Goal: Register for event/course

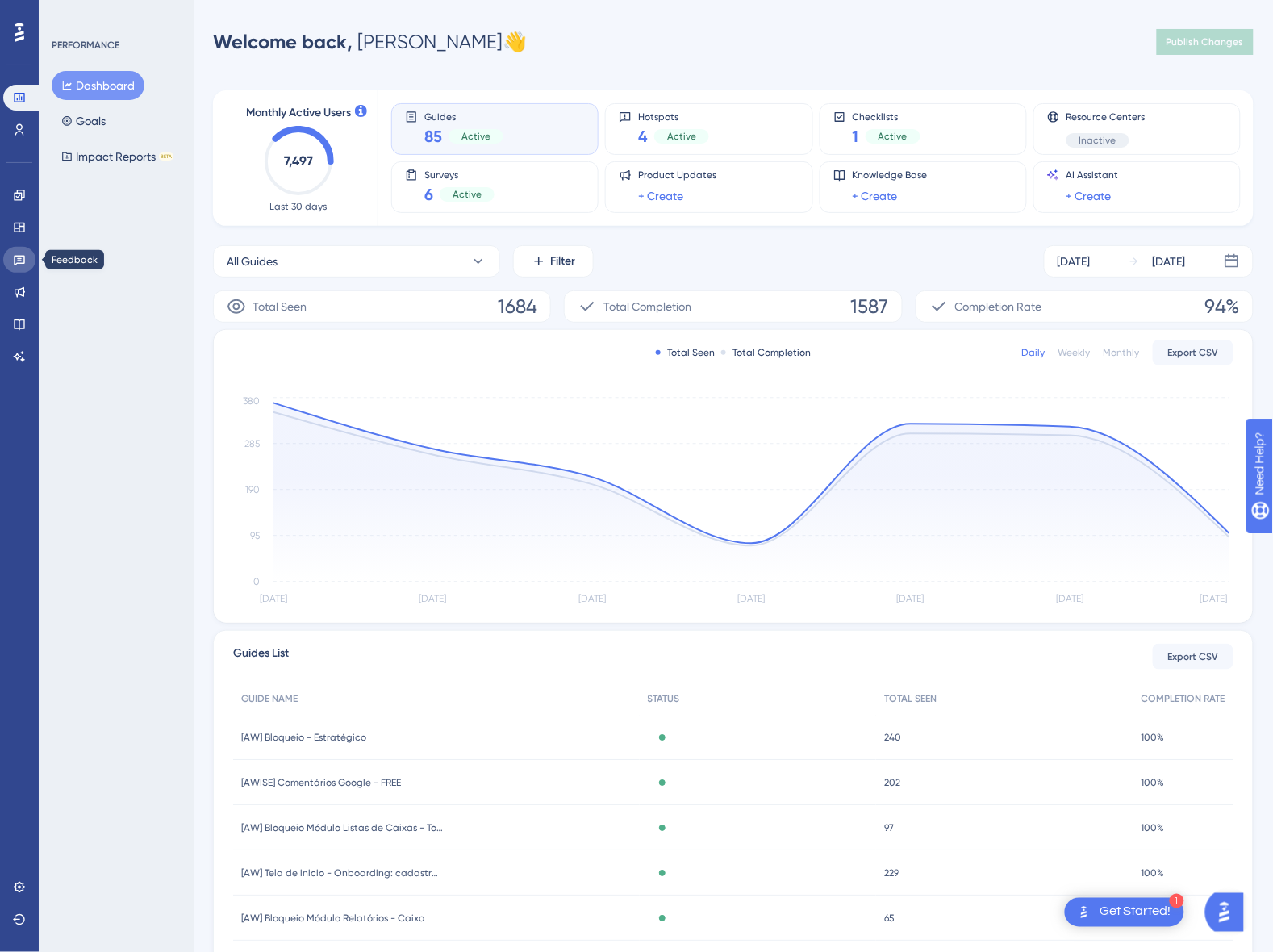
click at [25, 256] on icon at bounding box center [20, 261] width 11 height 11
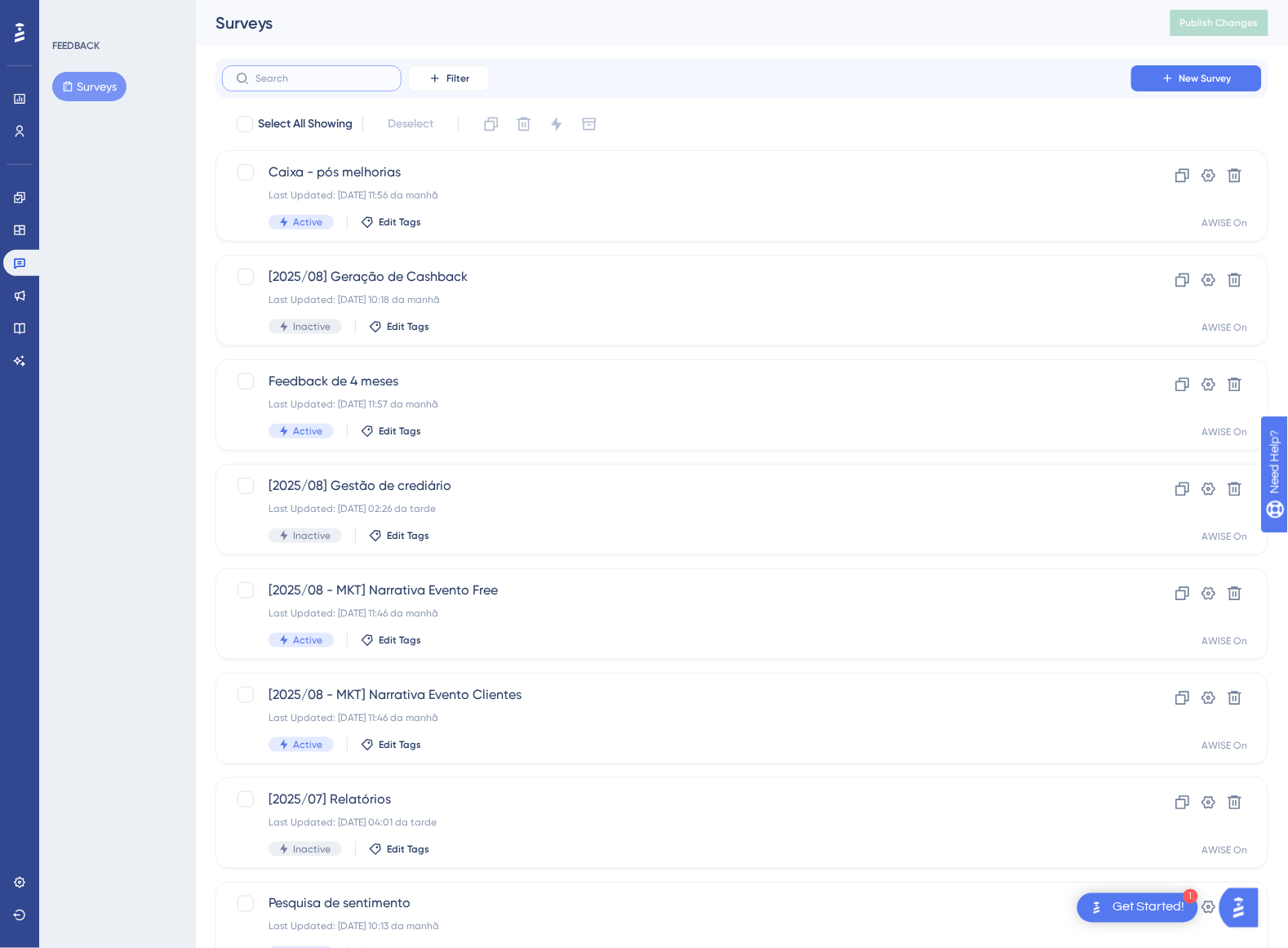
click at [323, 75] on input "text" at bounding box center [321, 79] width 132 height 12
click at [437, 82] on icon at bounding box center [435, 79] width 13 height 13
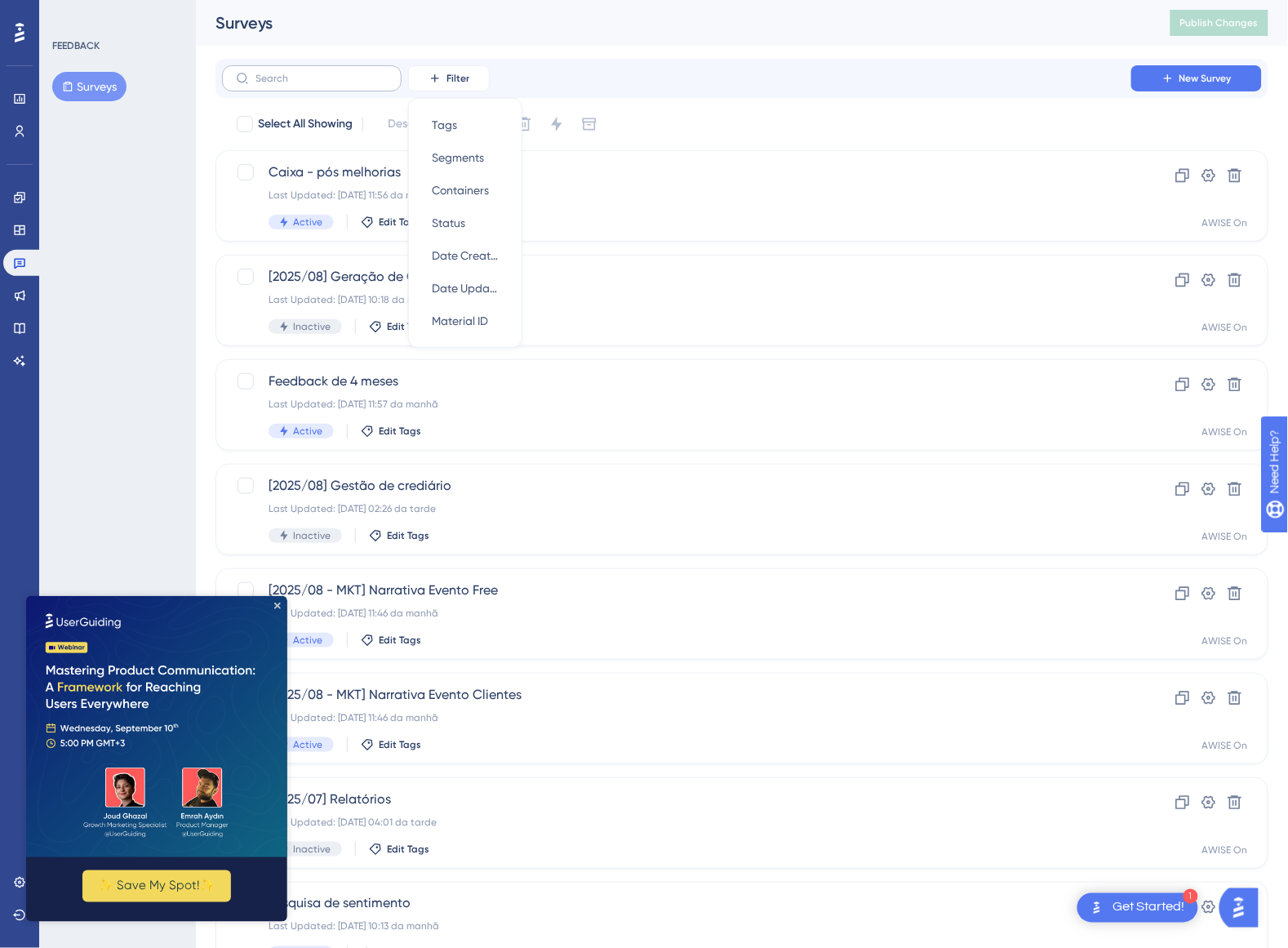
click at [386, 84] on label at bounding box center [312, 78] width 180 height 26
click at [386, 84] on input "text" at bounding box center [321, 79] width 132 height 12
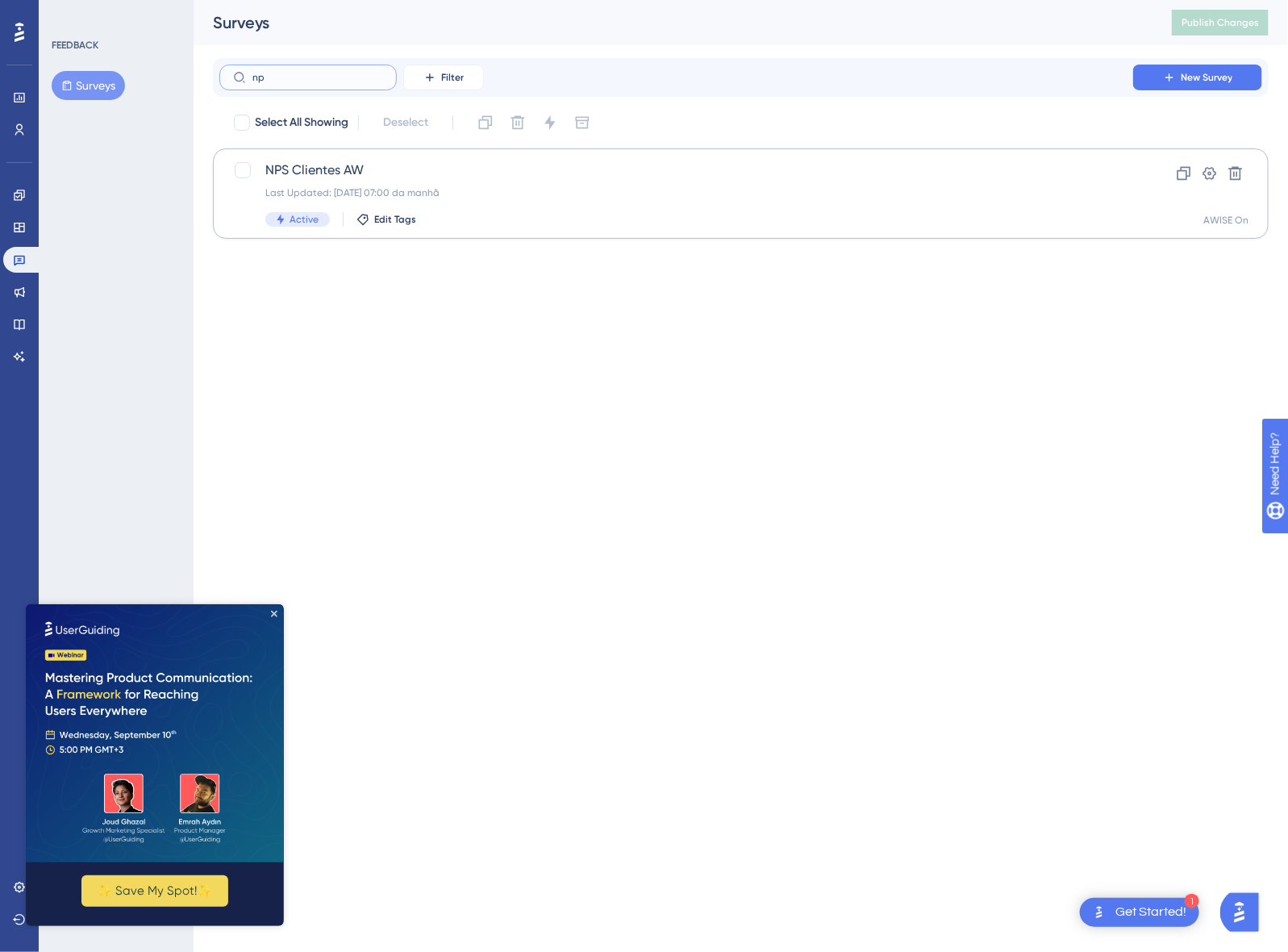
type input "np"
click at [357, 165] on span "NPS Clientes AW" at bounding box center [676, 170] width 822 height 20
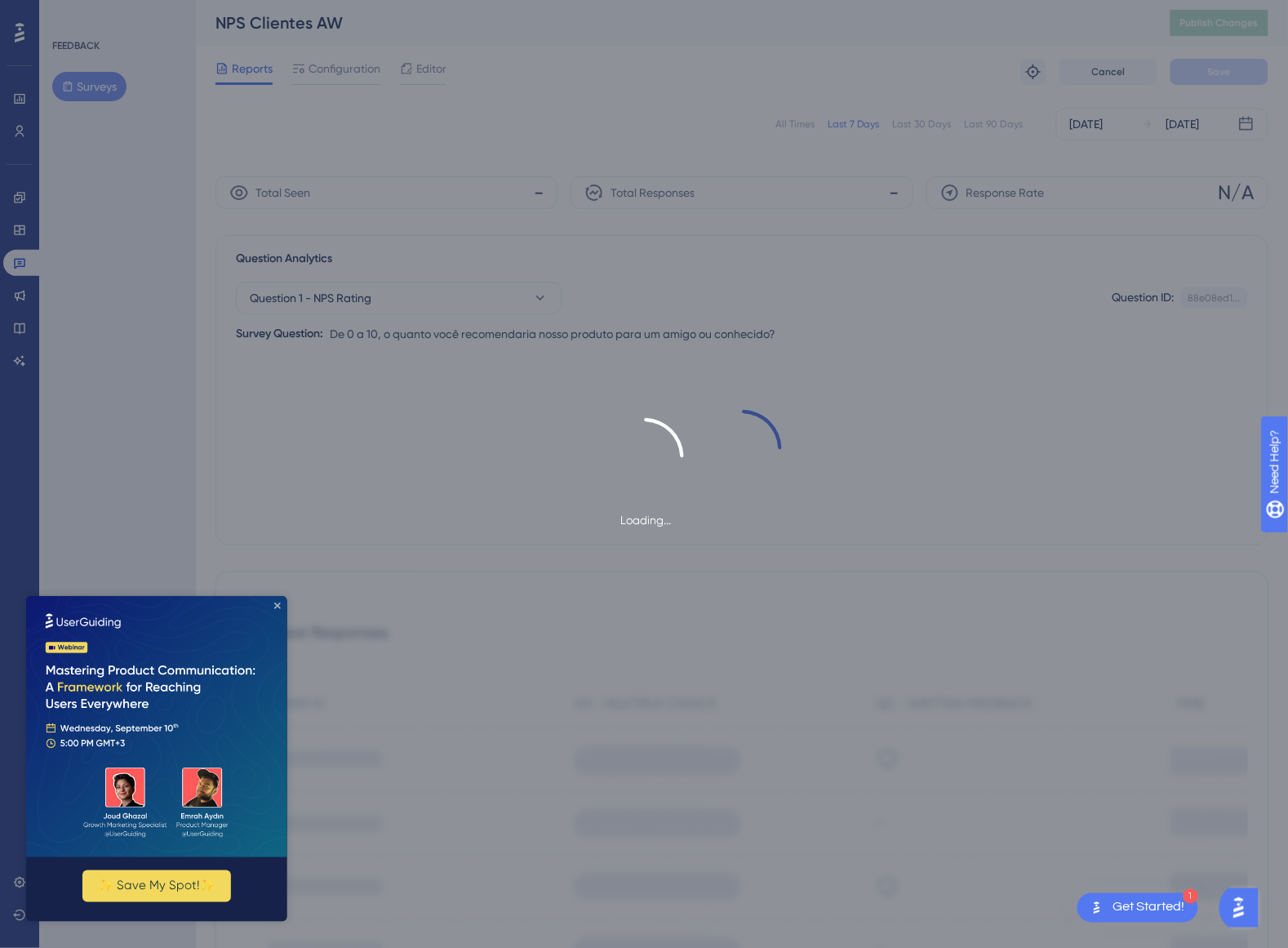
click at [279, 596] on html "✨ Save My Spot!✨" at bounding box center [156, 758] width 261 height 326
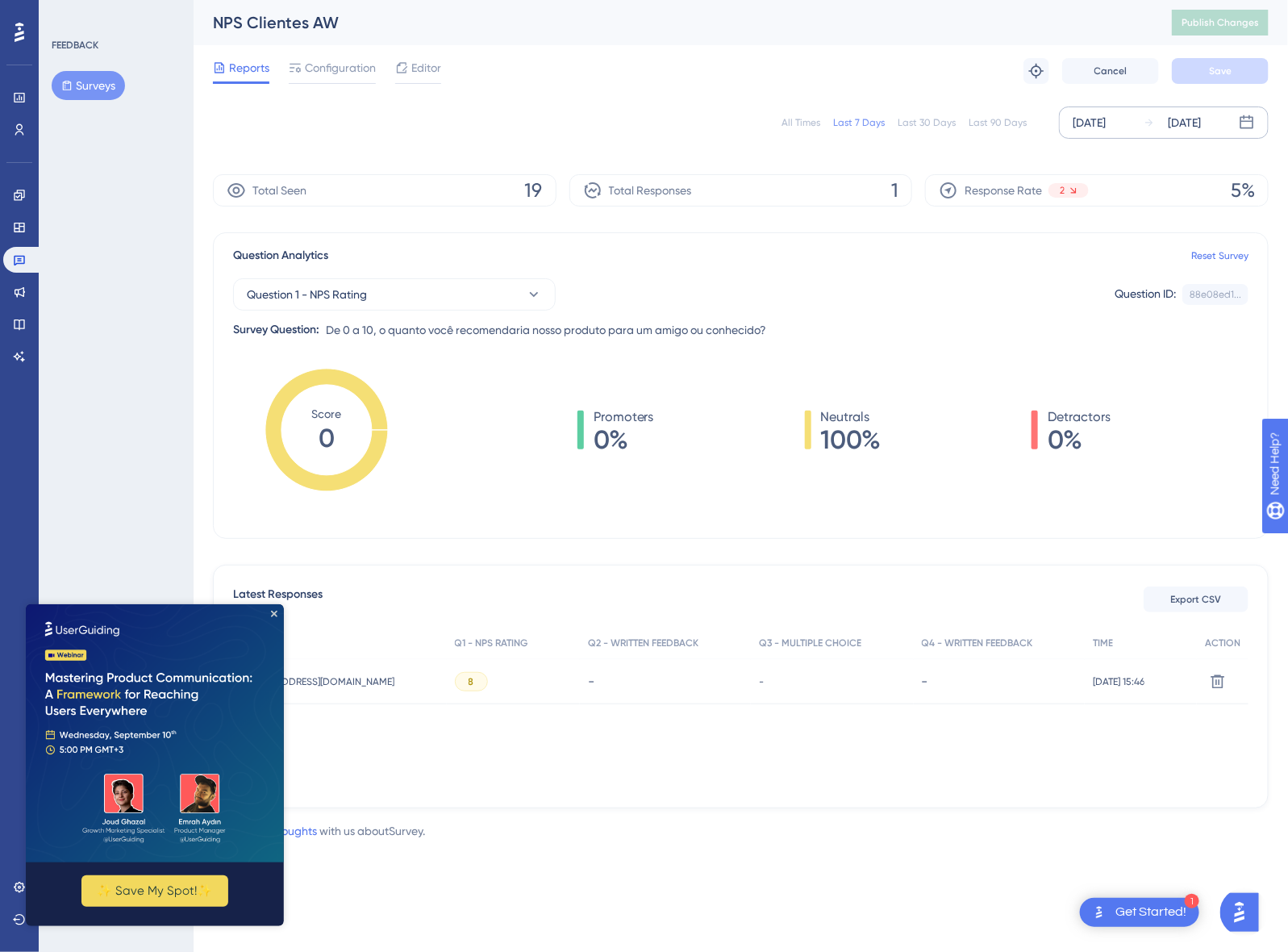
click at [1106, 125] on div "[DATE]" at bounding box center [1089, 123] width 33 height 20
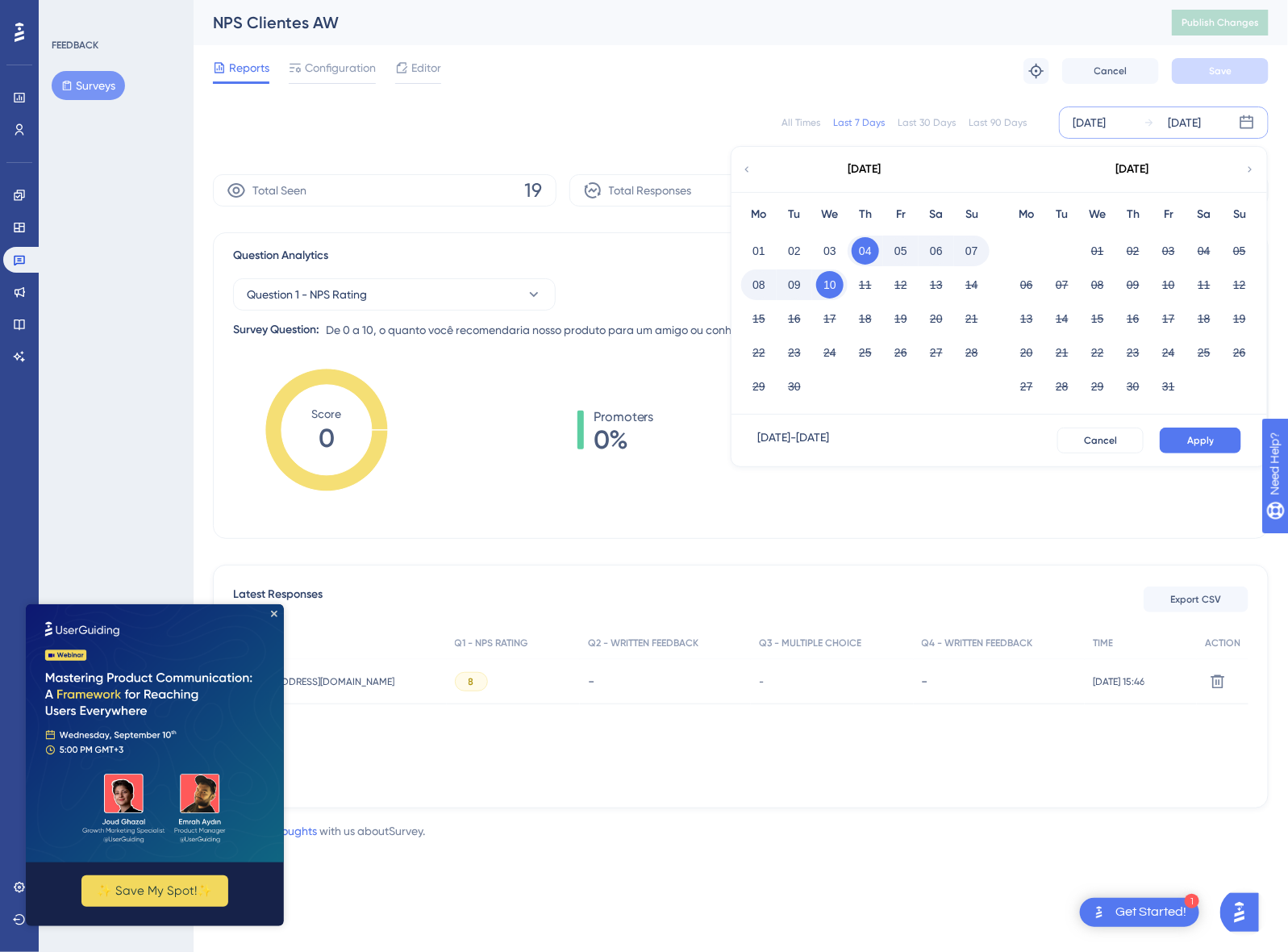
click at [1106, 125] on div "[DATE]" at bounding box center [1089, 123] width 33 height 20
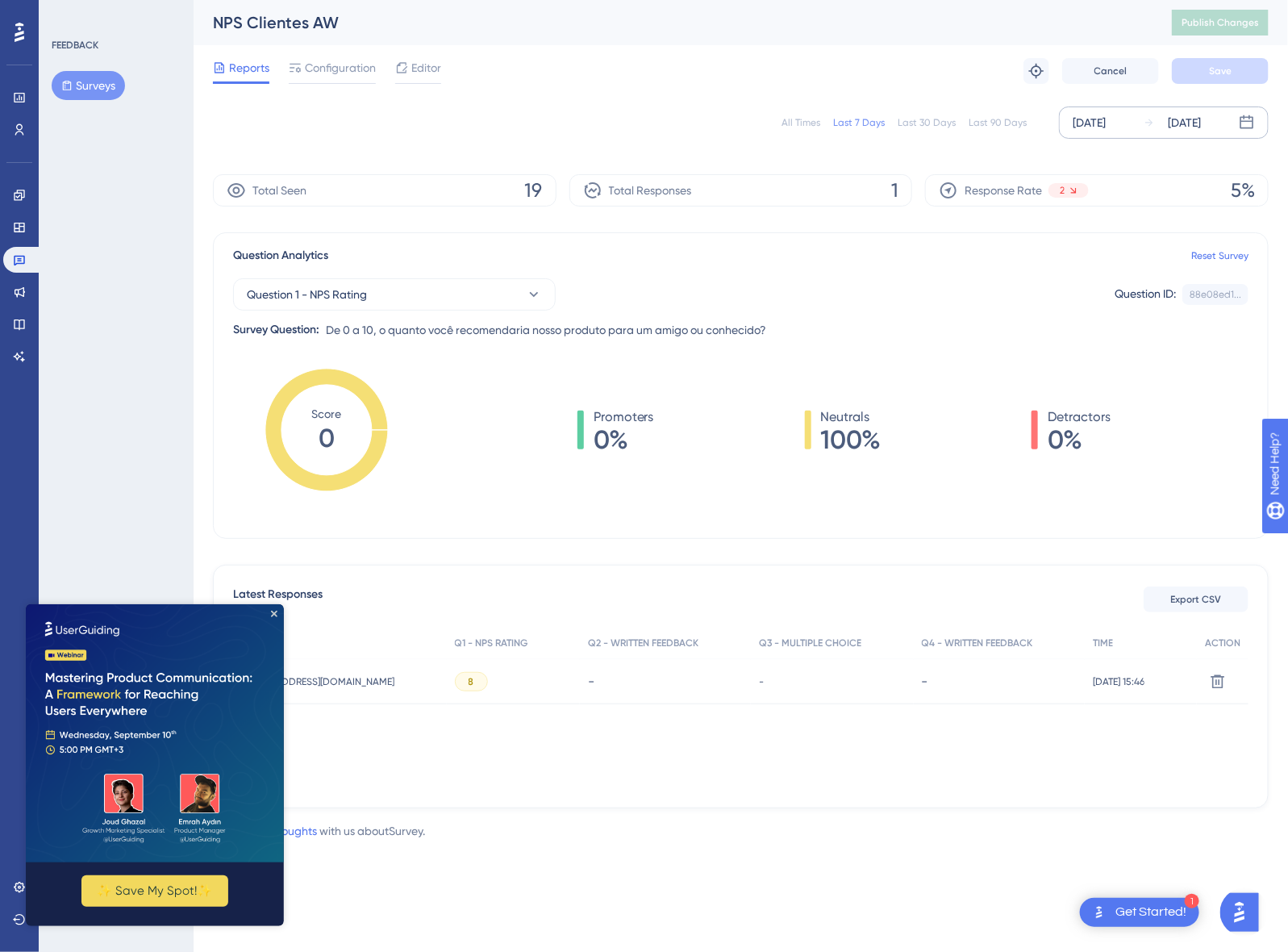
click at [1106, 125] on div "[DATE]" at bounding box center [1089, 123] width 33 height 20
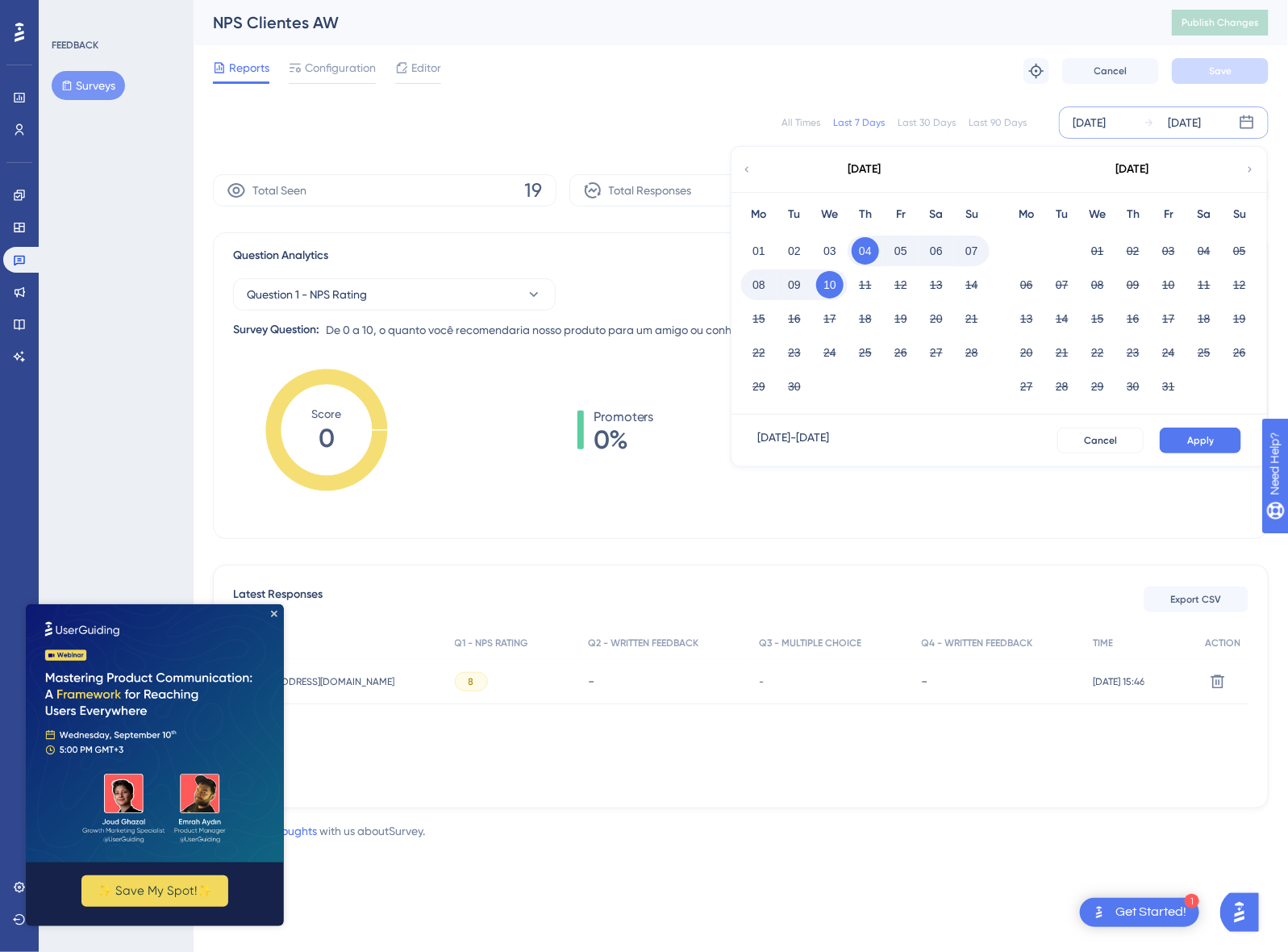
click at [802, 286] on button "09" at bounding box center [794, 284] width 27 height 27
click at [1102, 127] on div "[DATE]" at bounding box center [1089, 123] width 33 height 20
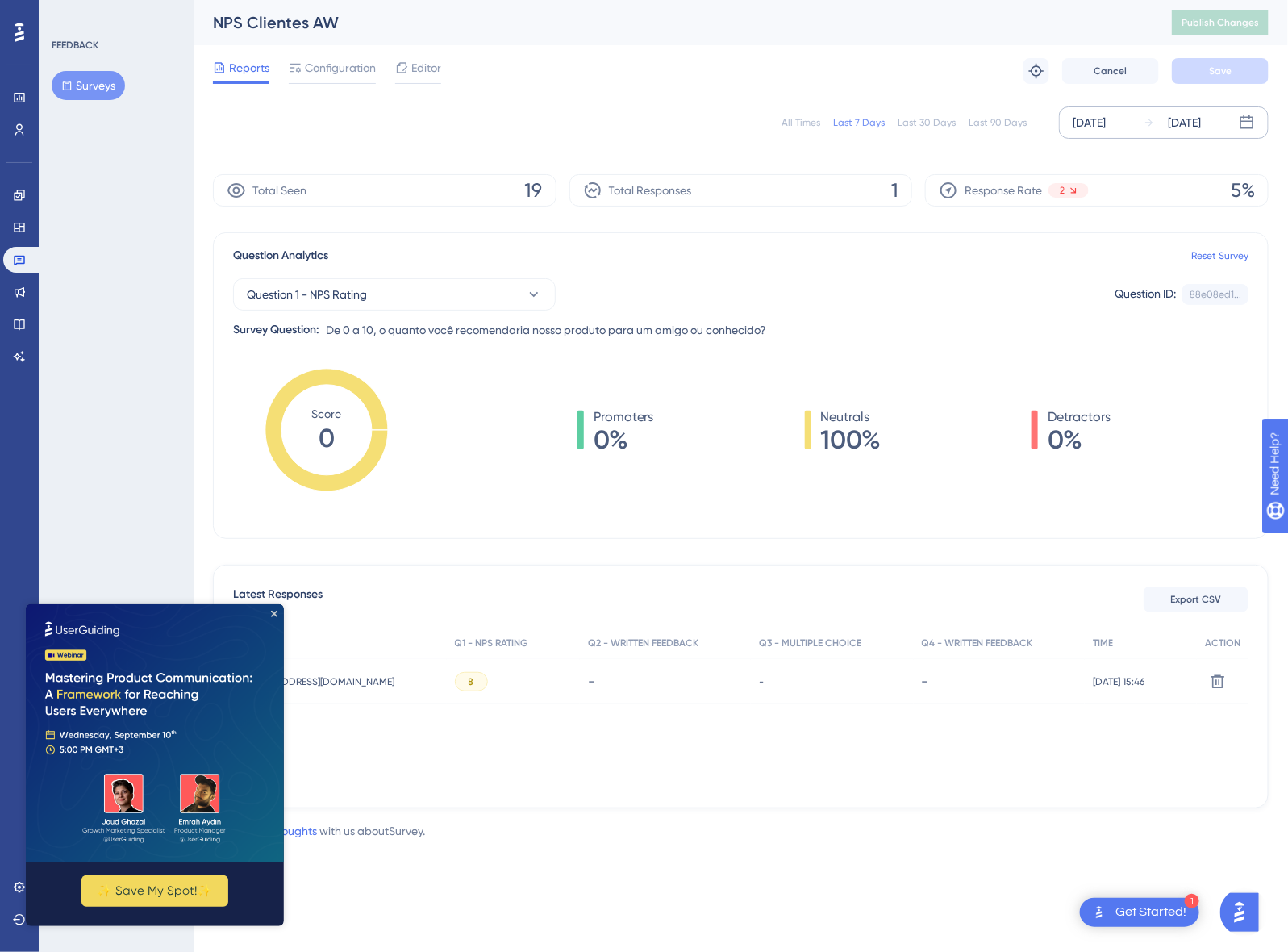
click at [1101, 126] on div "[DATE]" at bounding box center [1089, 123] width 33 height 20
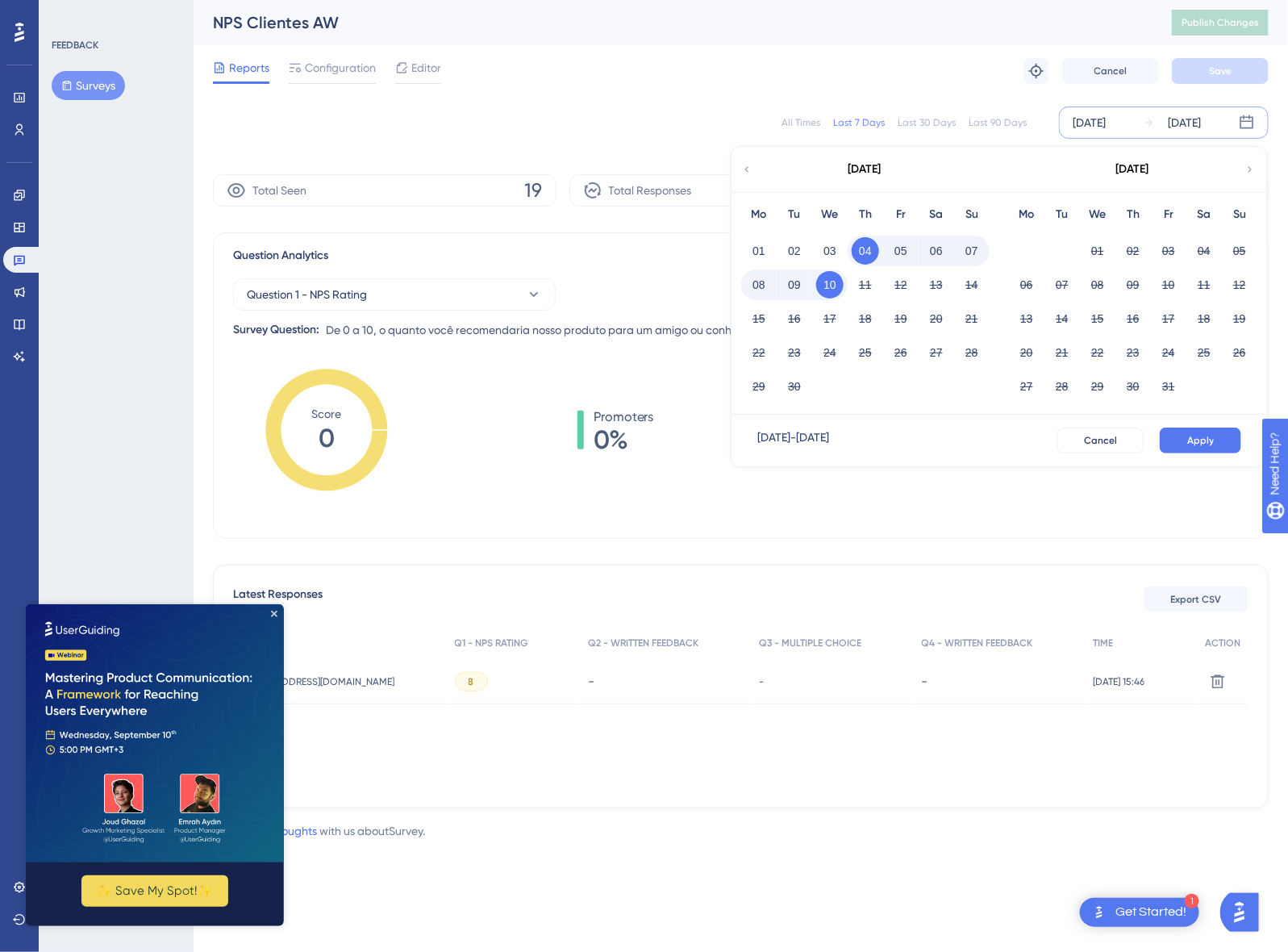
click at [869, 250] on button "04" at bounding box center [864, 250] width 27 height 27
click at [795, 283] on button "09" at bounding box center [794, 284] width 27 height 27
click at [1194, 438] on span "Apply" at bounding box center [1200, 441] width 26 height 13
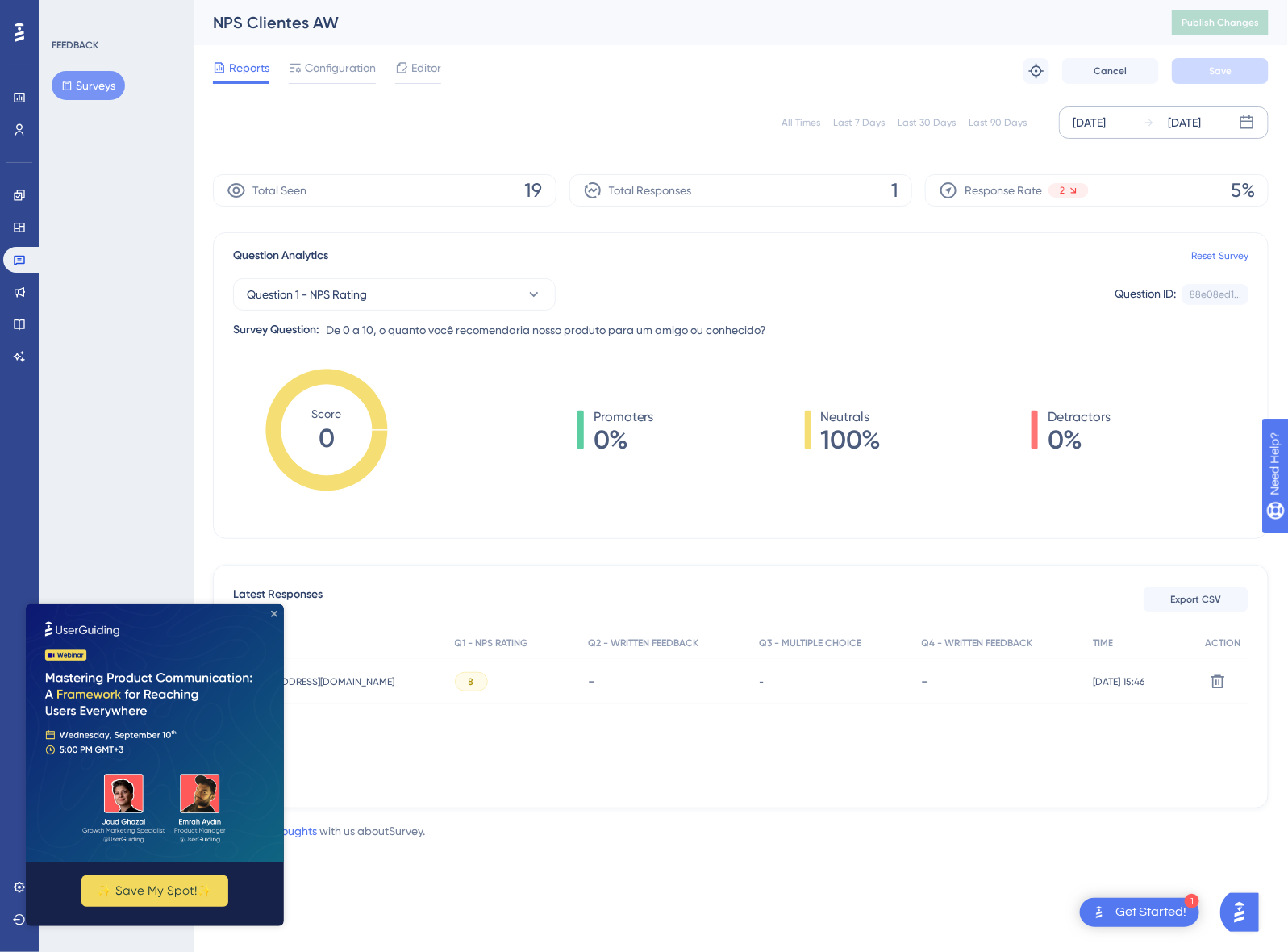
click at [272, 610] on icon "Close Preview" at bounding box center [274, 613] width 7 height 7
